Goal: Task Accomplishment & Management: Use online tool/utility

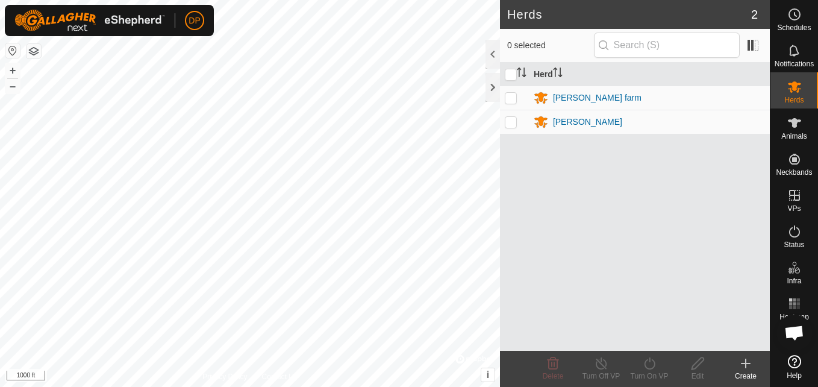
scroll to position [1253, 0]
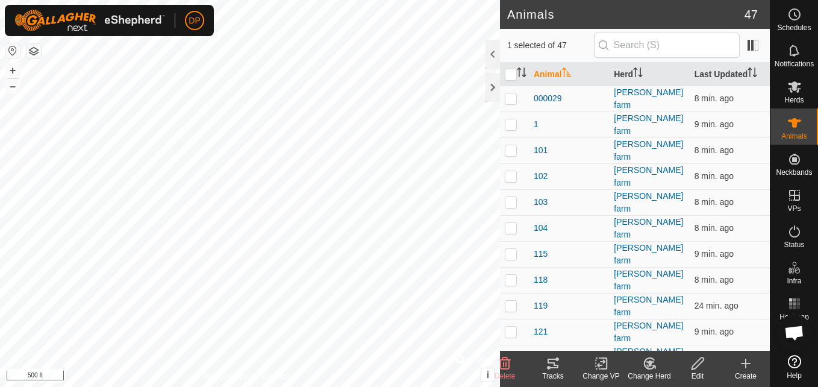
click at [550, 364] on icon at bounding box center [553, 363] width 14 height 14
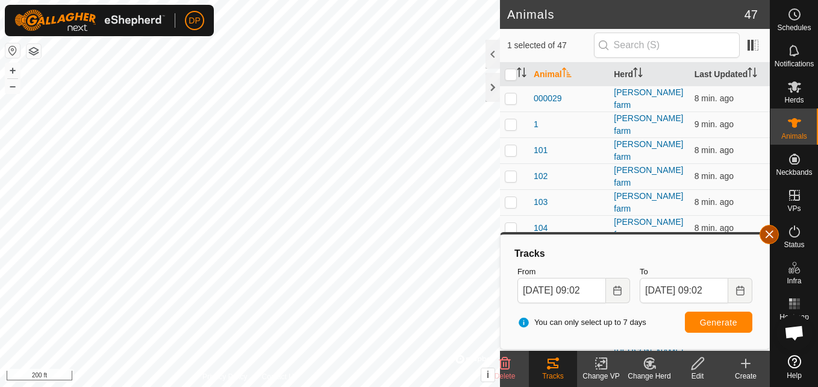
click at [768, 228] on button "button" at bounding box center [768, 234] width 19 height 19
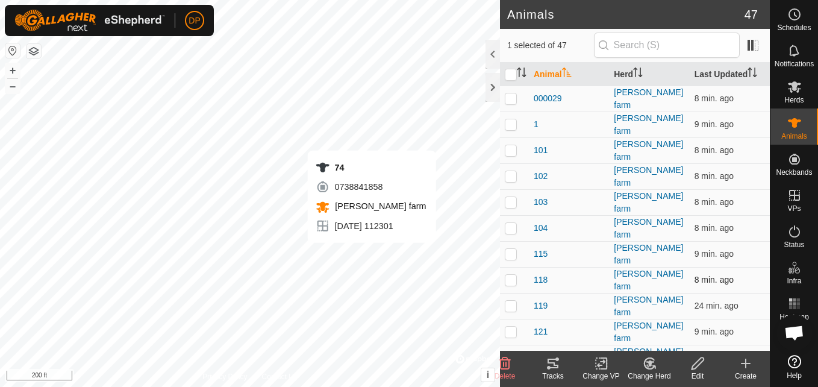
checkbox input "false"
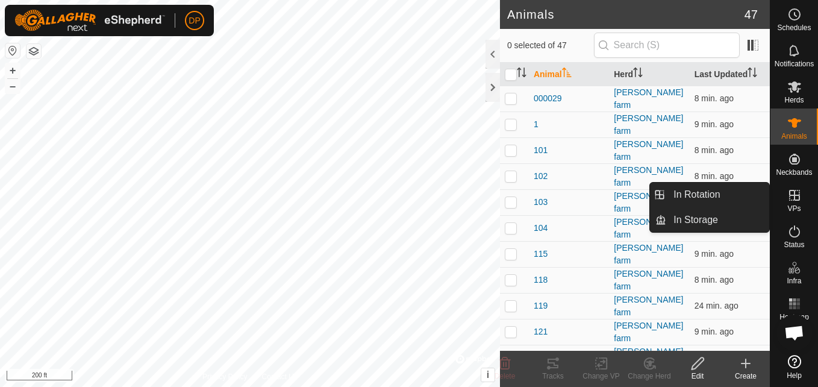
click at [793, 191] on icon at bounding box center [794, 195] width 14 height 14
click at [747, 197] on link "In Rotation" at bounding box center [717, 194] width 103 height 24
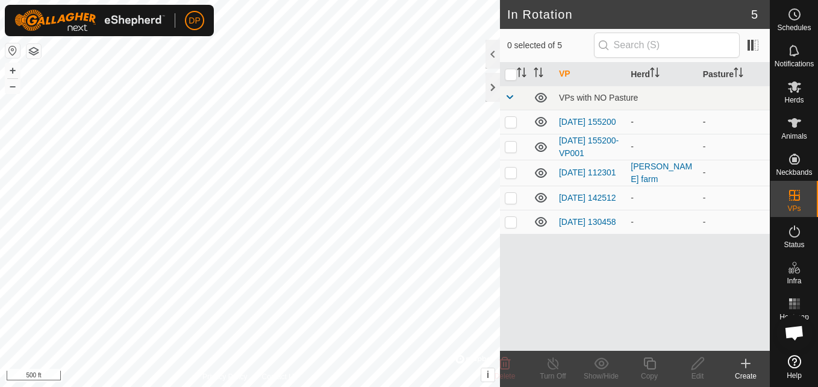
click at [543, 122] on icon at bounding box center [541, 122] width 12 height 10
click at [544, 146] on icon at bounding box center [541, 147] width 14 height 14
click at [538, 200] on icon at bounding box center [541, 198] width 12 height 10
click at [539, 226] on icon at bounding box center [541, 222] width 12 height 10
click at [574, 168] on link "[DATE] 112301" at bounding box center [587, 172] width 57 height 10
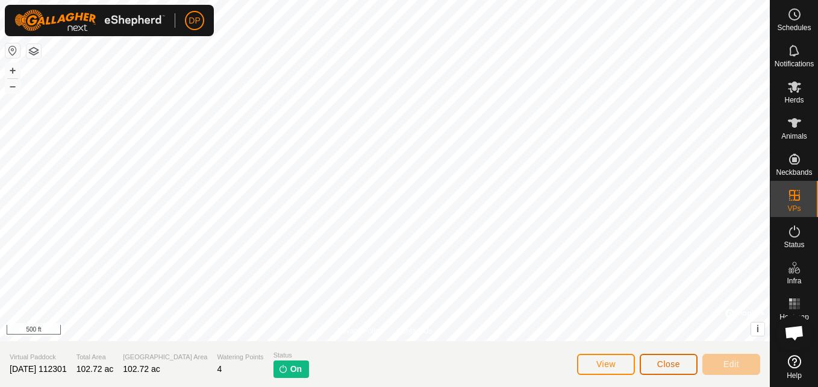
click at [670, 364] on span "Close" at bounding box center [668, 364] width 23 height 10
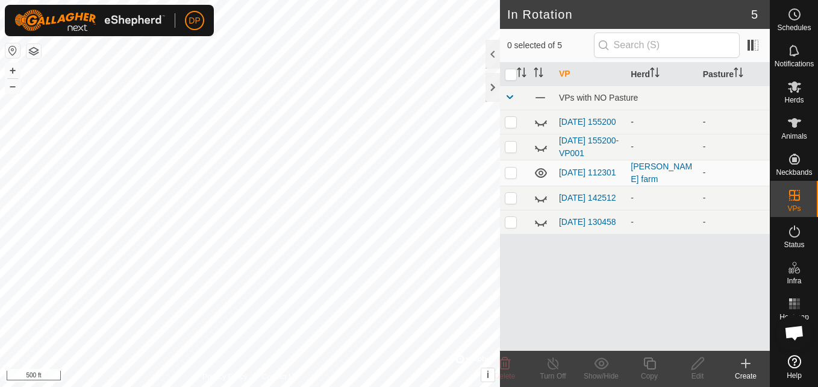
checkbox input "true"
click at [798, 119] on icon at bounding box center [794, 123] width 14 height 14
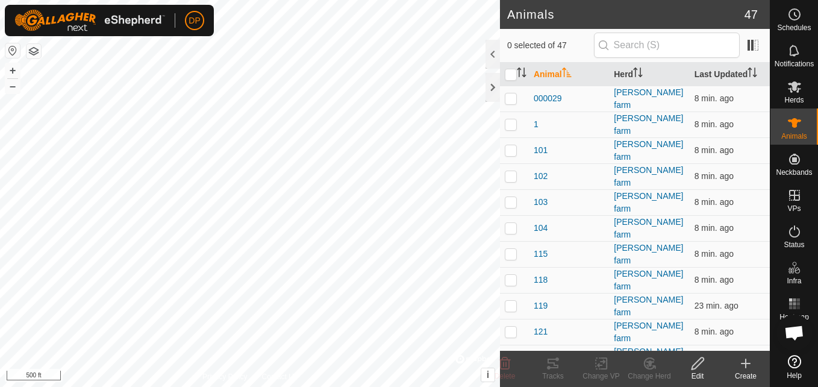
scroll to position [1253, 0]
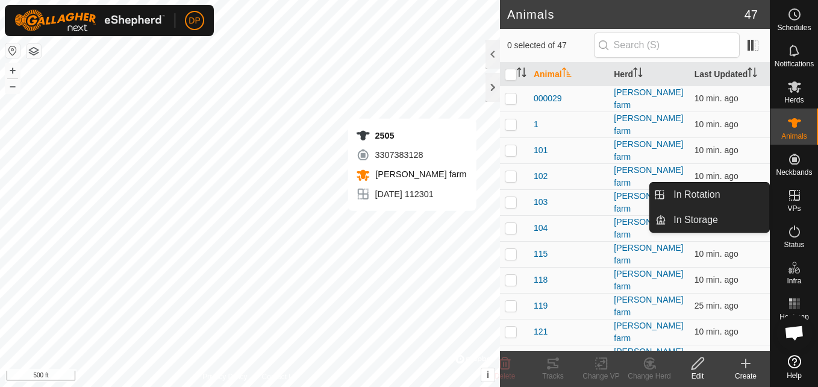
click at [799, 193] on icon at bounding box center [794, 195] width 14 height 14
click at [746, 188] on link "In Rotation" at bounding box center [717, 194] width 103 height 24
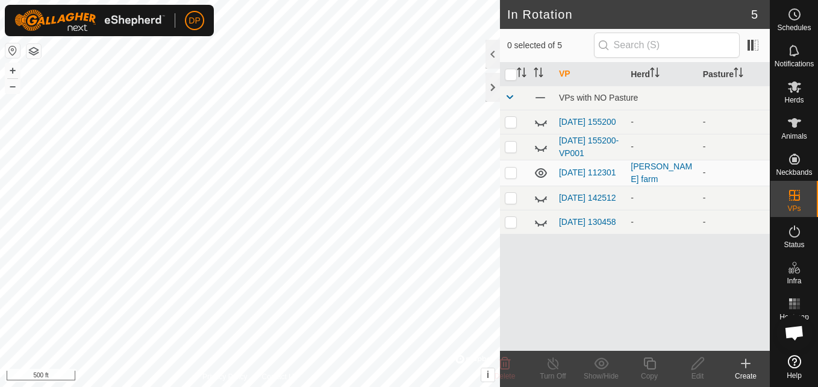
click at [747, 363] on icon at bounding box center [745, 363] width 8 height 0
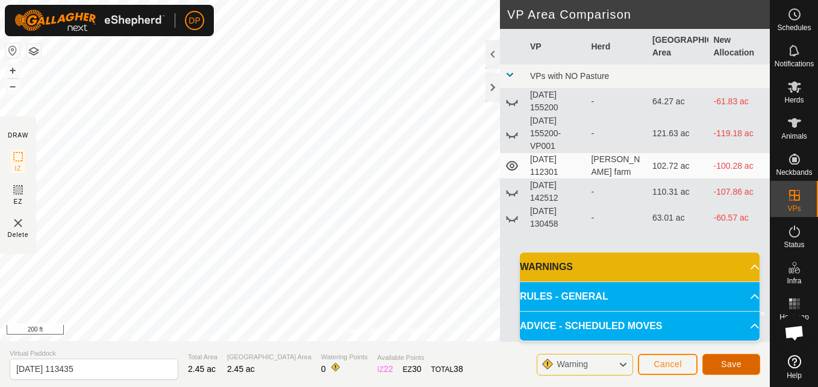
click at [730, 359] on span "Save" at bounding box center [731, 364] width 20 height 10
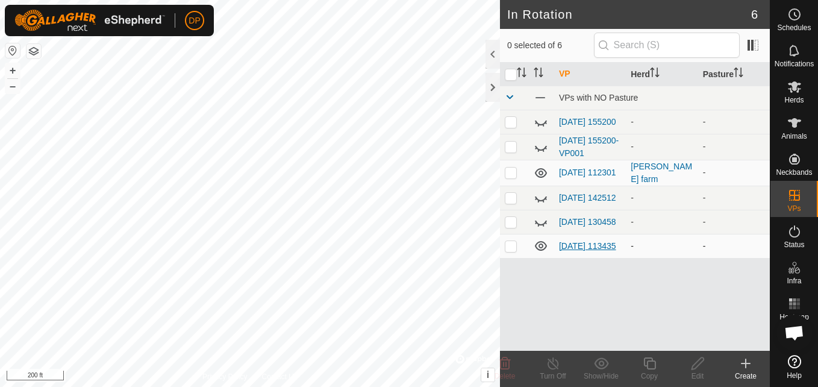
click at [574, 248] on link "2025-10-04 113435" at bounding box center [587, 246] width 57 height 10
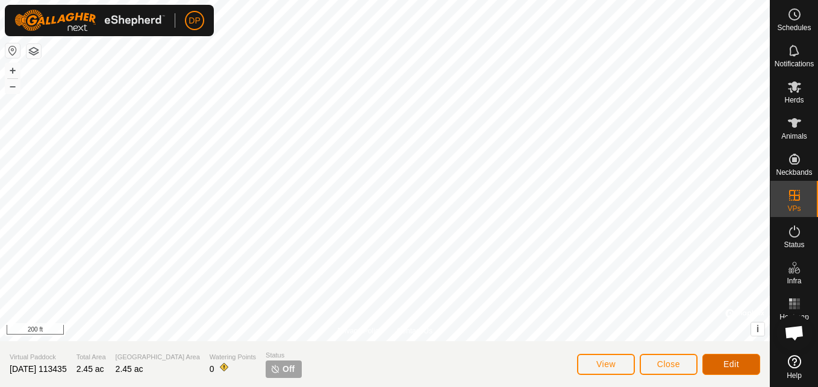
click at [730, 359] on span "Edit" at bounding box center [731, 364] width 16 height 10
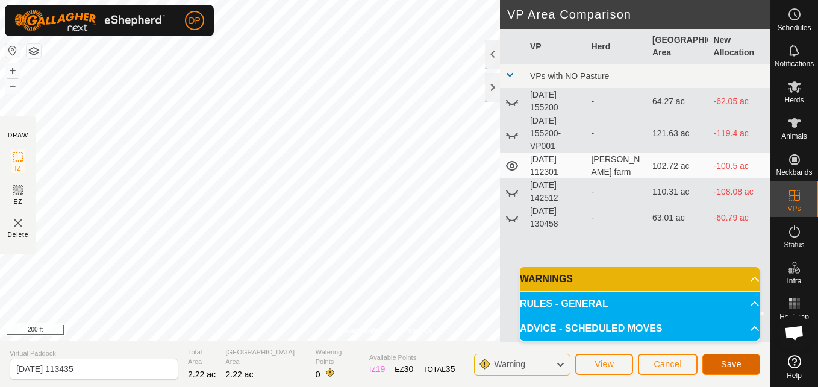
click at [730, 361] on span "Save" at bounding box center [731, 364] width 20 height 10
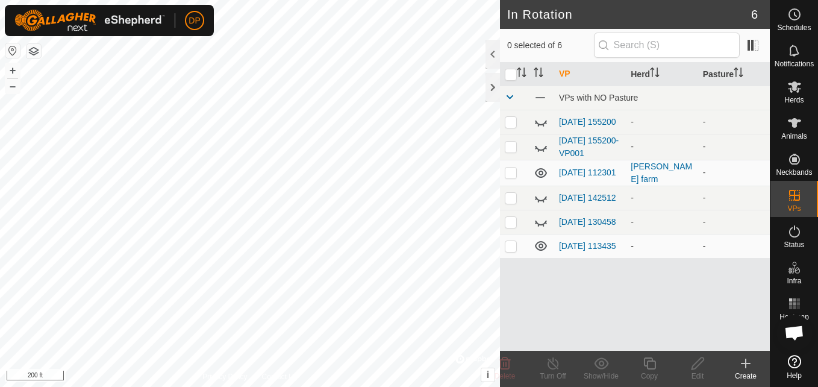
click at [513, 250] on p-checkbox at bounding box center [511, 246] width 12 height 10
checkbox input "true"
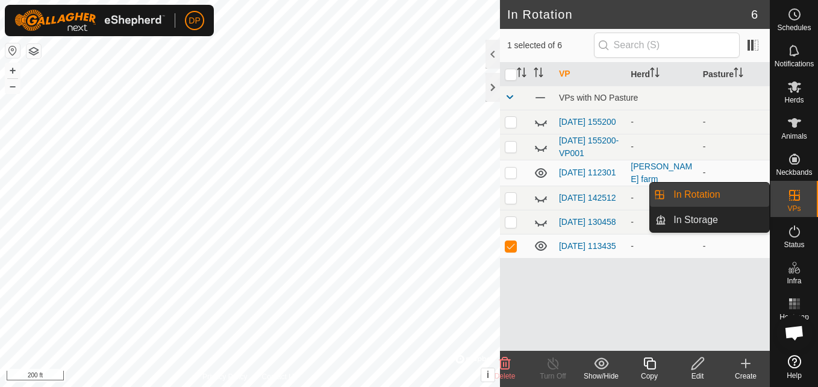
click at [732, 196] on link "In Rotation" at bounding box center [717, 194] width 103 height 24
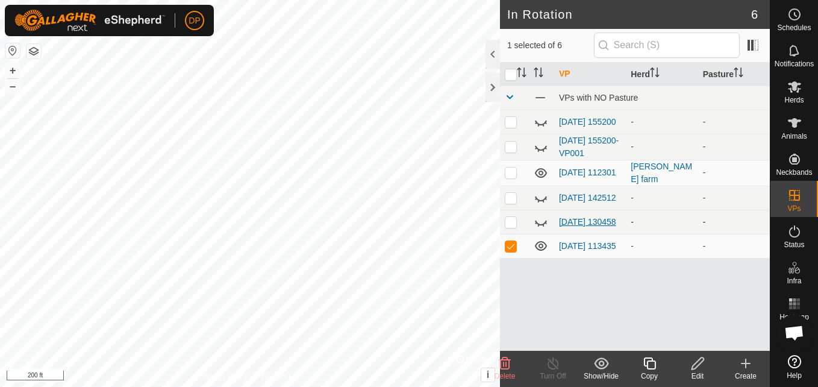
click at [569, 217] on link "[DATE] 130458" at bounding box center [587, 222] width 57 height 10
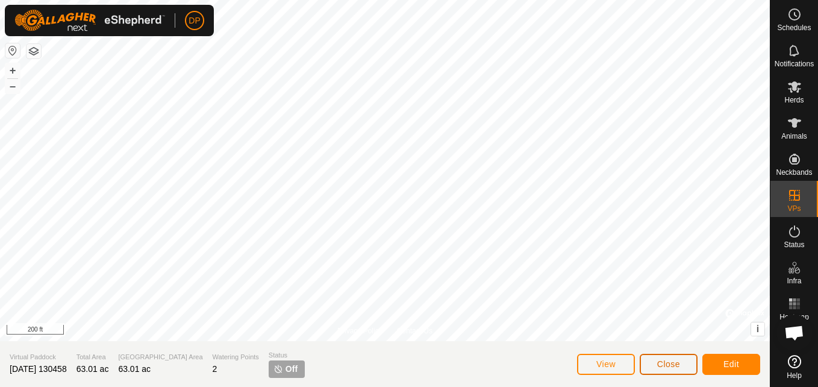
click at [665, 359] on span "Close" at bounding box center [668, 364] width 23 height 10
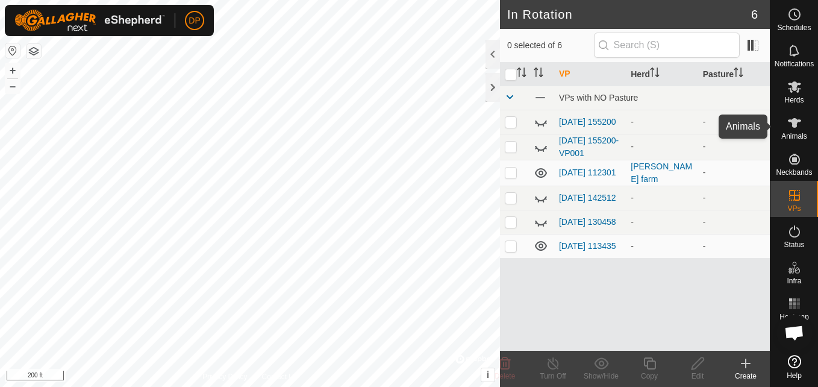
click at [795, 120] on icon at bounding box center [794, 123] width 13 height 10
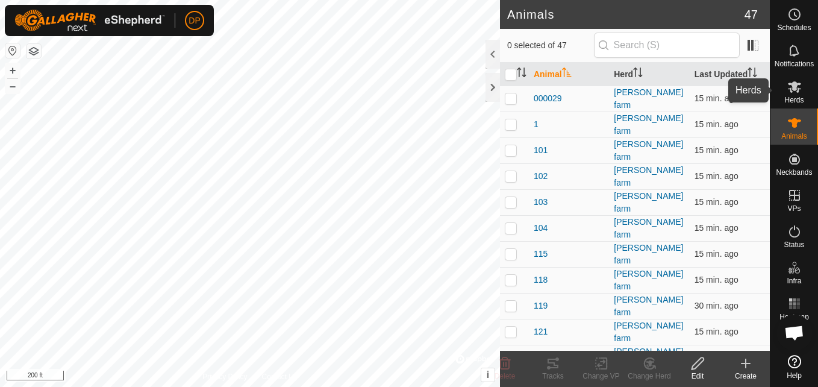
click at [788, 91] on icon at bounding box center [794, 86] width 14 height 14
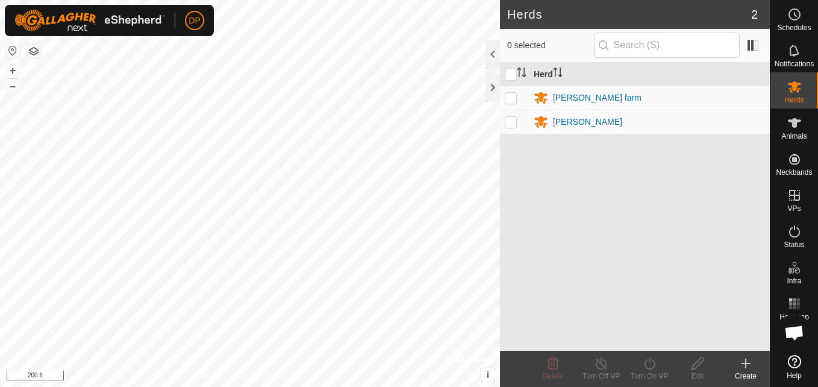
click at [508, 97] on p-checkbox at bounding box center [511, 98] width 12 height 10
checkbox input "true"
click at [652, 361] on icon at bounding box center [649, 363] width 15 height 14
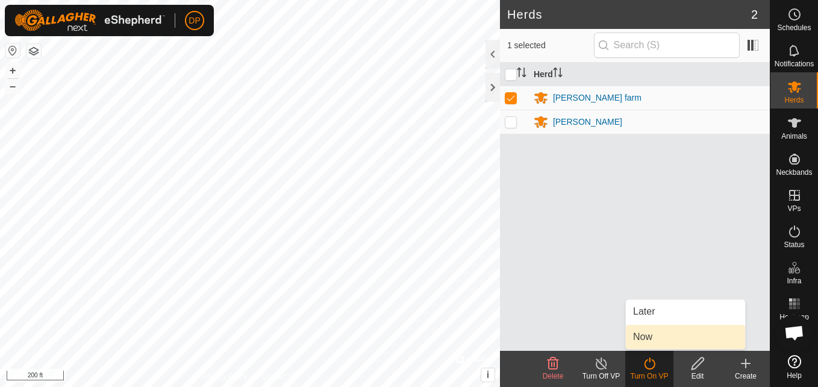
click at [656, 341] on link "Now" at bounding box center [685, 337] width 119 height 24
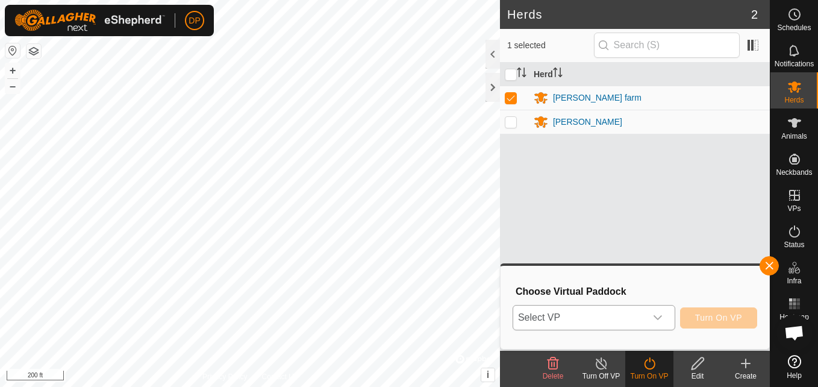
click at [659, 314] on icon "dropdown trigger" at bounding box center [658, 318] width 10 height 10
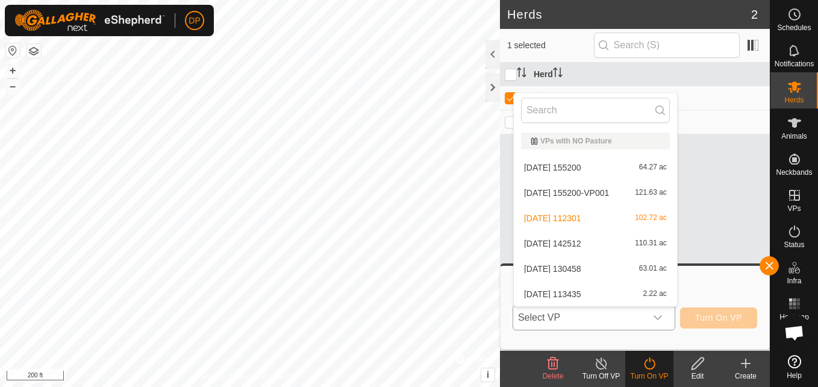
click at [643, 292] on li "2025-10-04 113435 2.22 ac" at bounding box center [595, 294] width 163 height 24
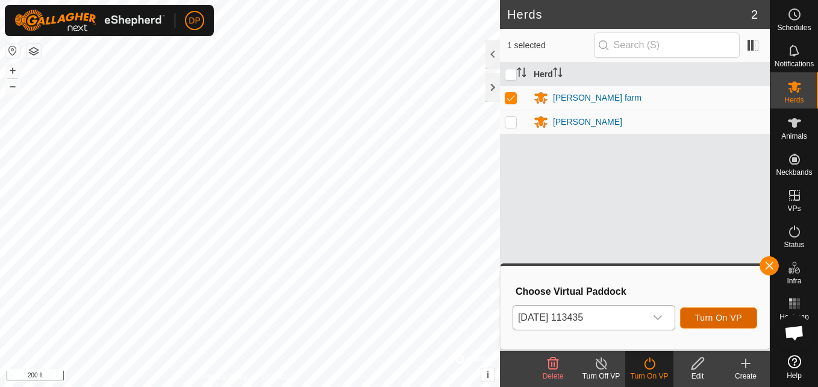
click at [719, 319] on span "Turn On VP" at bounding box center [718, 318] width 47 height 10
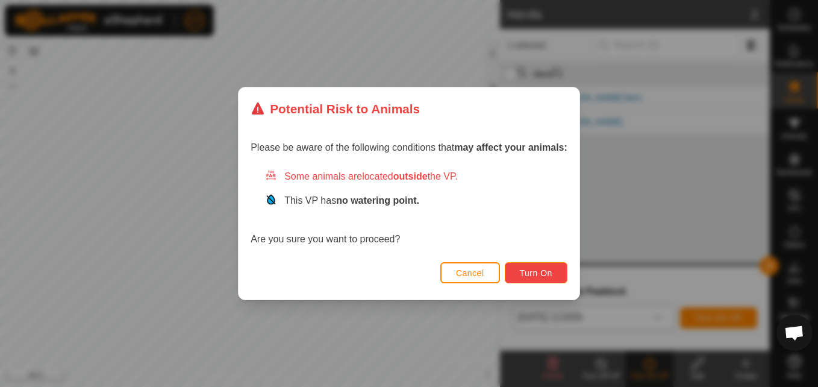
click at [546, 267] on button "Turn On" at bounding box center [536, 272] width 63 height 21
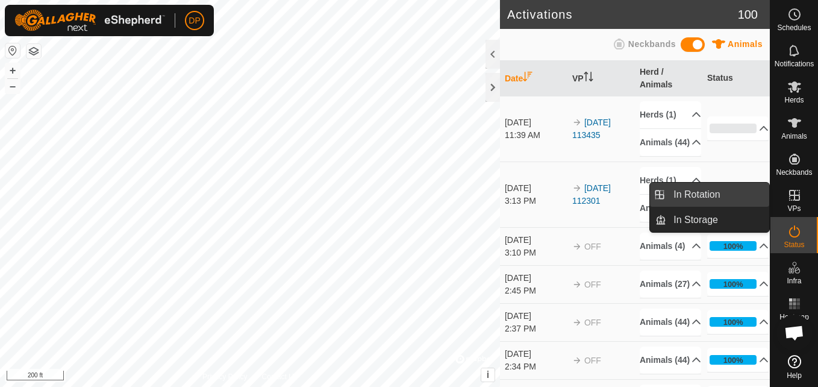
drag, startPoint x: 767, startPoint y: 194, endPoint x: 755, endPoint y: 193, distance: 12.2
click at [755, 193] on link "In Rotation" at bounding box center [717, 194] width 103 height 24
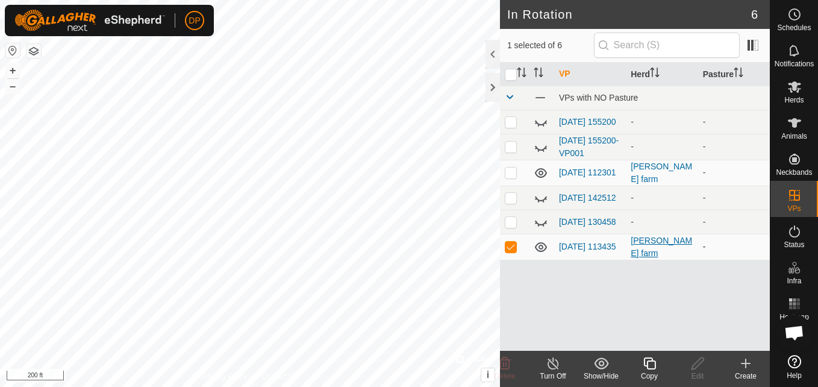
click at [643, 252] on div "payne farm" at bounding box center [661, 246] width 62 height 25
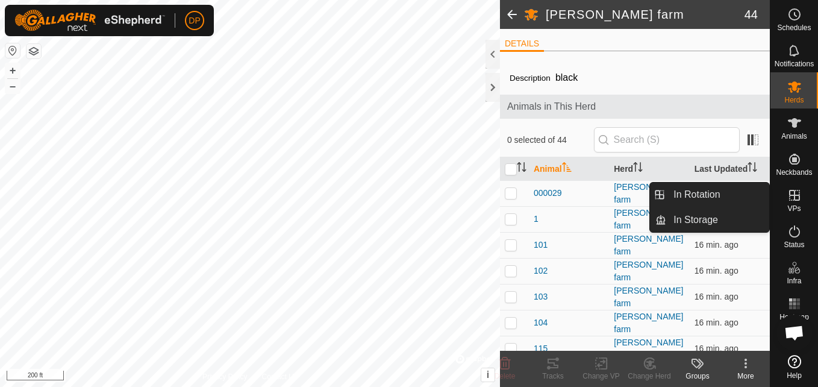
click at [730, 190] on link "In Rotation" at bounding box center [717, 194] width 103 height 24
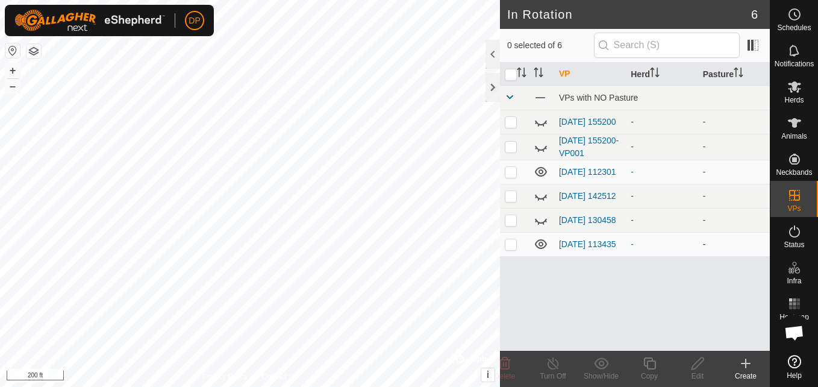
scroll to position [1253, 0]
click at [508, 249] on p-checkbox at bounding box center [511, 244] width 12 height 10
checkbox input "false"
click at [570, 246] on link "2025-10-04 113435" at bounding box center [587, 244] width 57 height 10
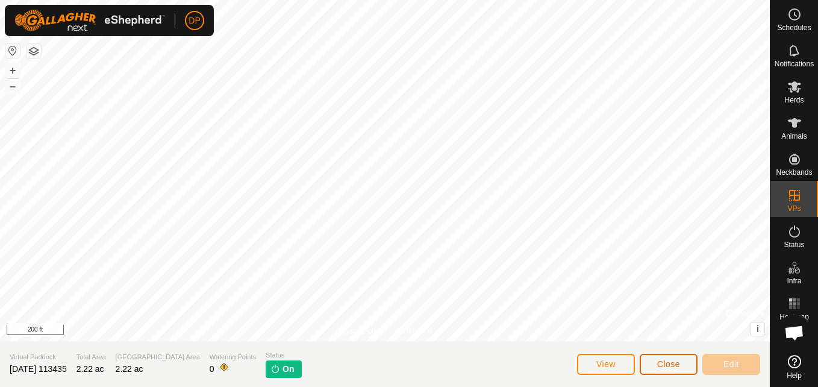
click at [679, 361] on span "Close" at bounding box center [668, 364] width 23 height 10
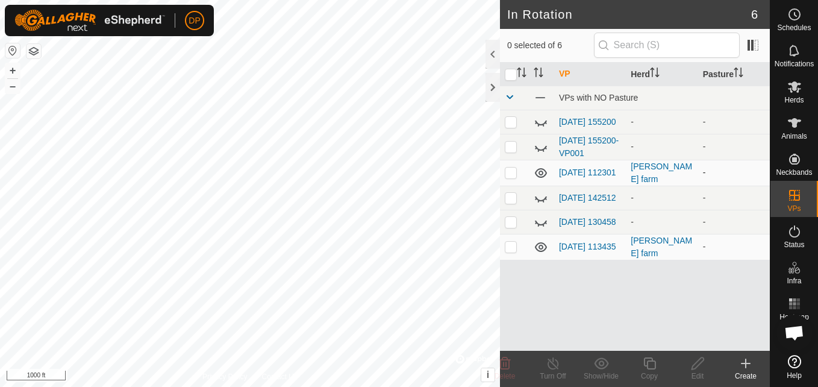
click at [508, 175] on p-checkbox at bounding box center [511, 172] width 12 height 10
click at [514, 173] on p-checkbox at bounding box center [511, 172] width 12 height 10
checkbox input "true"
click at [512, 249] on p-checkbox at bounding box center [511, 246] width 12 height 10
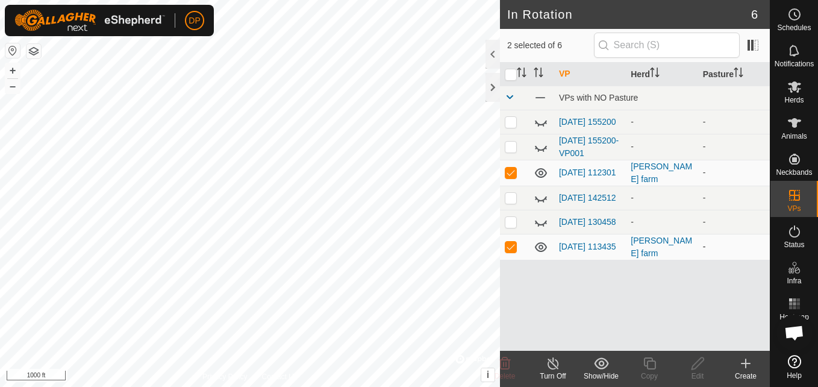
checkbox input "false"
click at [511, 173] on p-checkbox at bounding box center [511, 172] width 12 height 10
checkbox input "false"
click at [585, 167] on link "[DATE] 112301" at bounding box center [587, 172] width 57 height 10
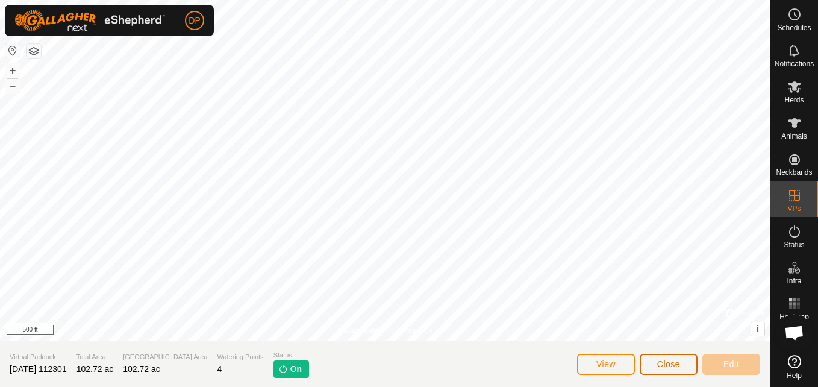
click at [659, 359] on span "Close" at bounding box center [668, 364] width 23 height 10
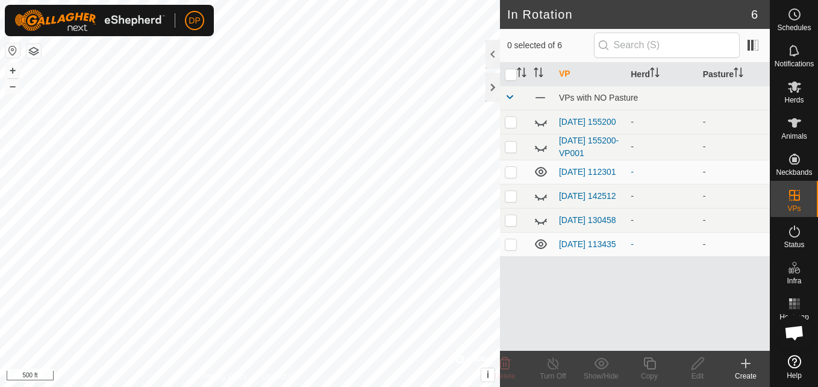
scroll to position [1253, 0]
click at [569, 245] on link "[DATE] 113435" at bounding box center [587, 244] width 57 height 10
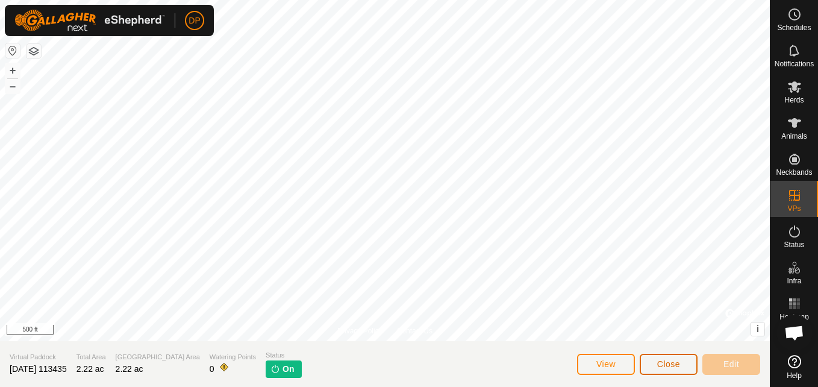
click at [666, 361] on span "Close" at bounding box center [668, 364] width 23 height 10
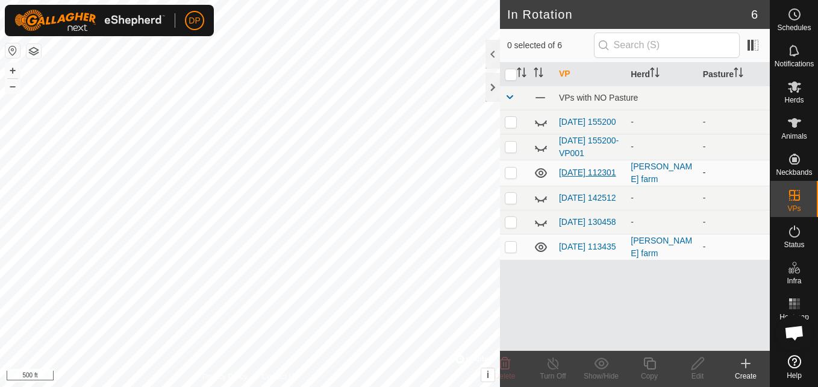
click at [579, 169] on link "[DATE] 112301" at bounding box center [587, 172] width 57 height 10
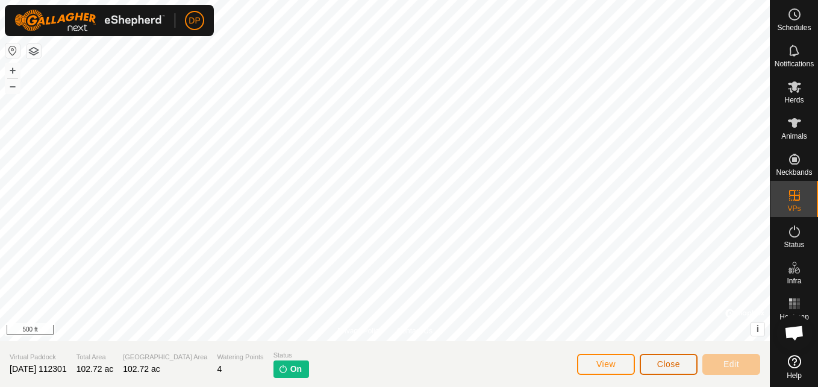
click at [650, 364] on button "Close" at bounding box center [668, 363] width 58 height 21
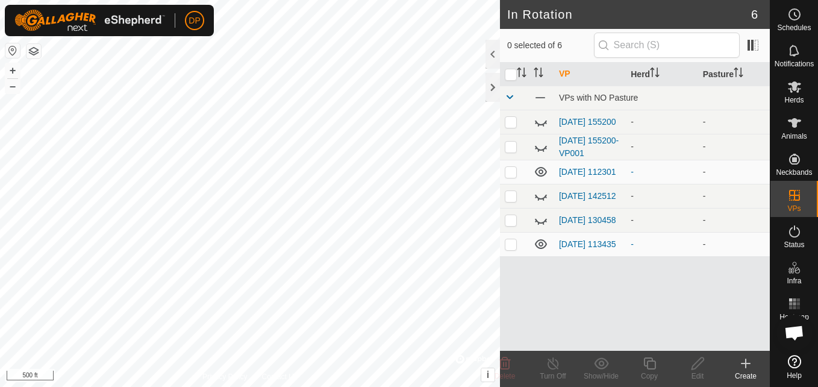
scroll to position [1253, 0]
click at [588, 244] on link "[DATE] 113435" at bounding box center [587, 244] width 57 height 10
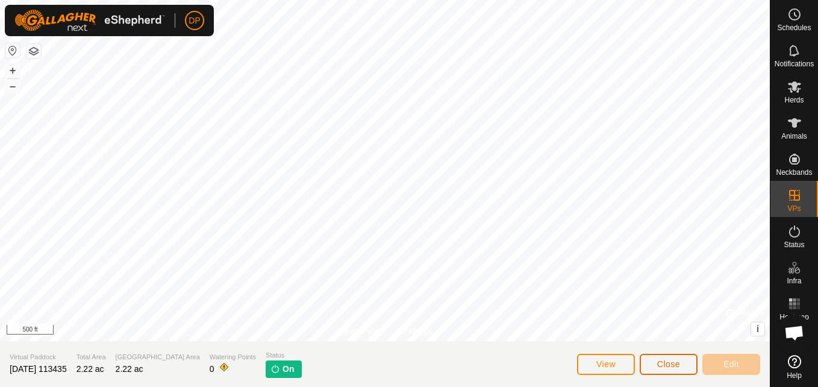
click at [667, 356] on button "Close" at bounding box center [668, 363] width 58 height 21
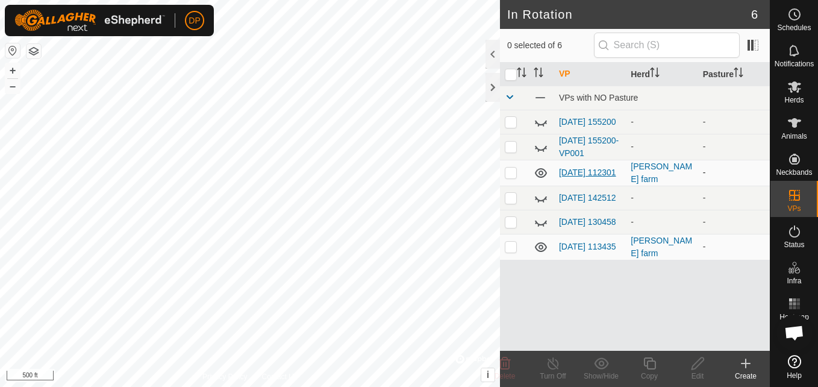
click at [576, 169] on link "[DATE] 112301" at bounding box center [587, 172] width 57 height 10
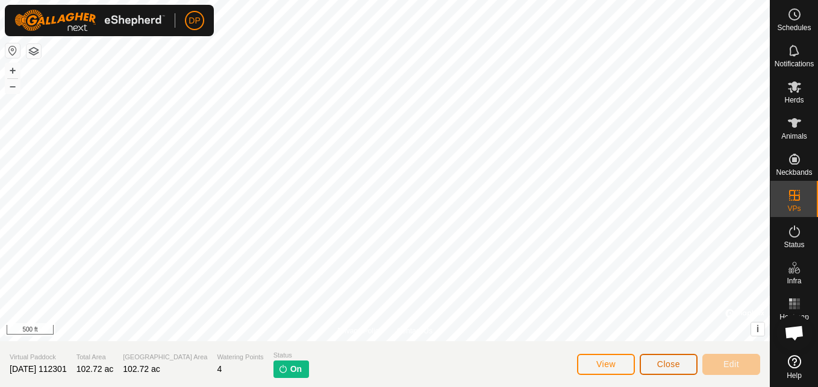
click at [666, 359] on span "Close" at bounding box center [668, 364] width 23 height 10
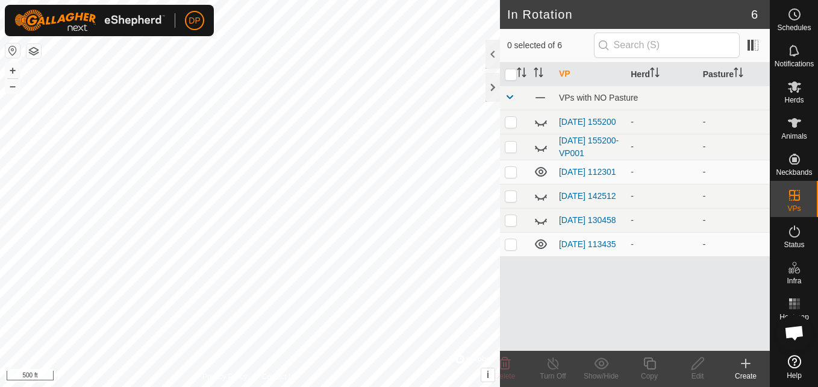
scroll to position [1253, 0]
